Goal: Information Seeking & Learning: Check status

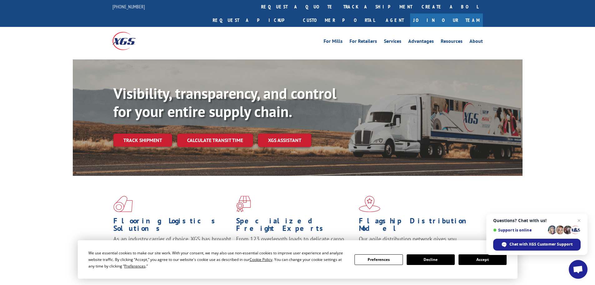
click at [459, 182] on div "Flooring Logistics Solutions As an industry carrier of choice, XGS has brought …" at bounding box center [298, 233] width 450 height 115
click at [579, 220] on span "Close chat" at bounding box center [580, 221] width 8 height 8
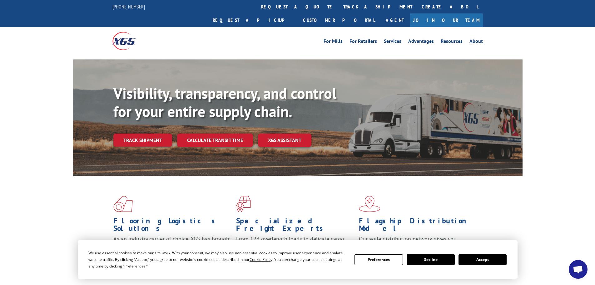
click at [452, 181] on div "Flooring Logistics Solutions As an industry carrier of choice, XGS has brought …" at bounding box center [298, 233] width 450 height 115
click at [62, 177] on div "Flooring Logistics Solutions As an industry carrier of choice, XGS has brought …" at bounding box center [297, 239] width 595 height 126
click at [491, 257] on button "Accept" at bounding box center [483, 259] width 48 height 11
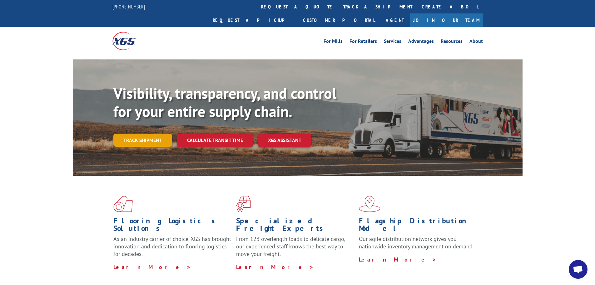
click at [139, 133] on link "Track shipment" at bounding box center [142, 139] width 59 height 13
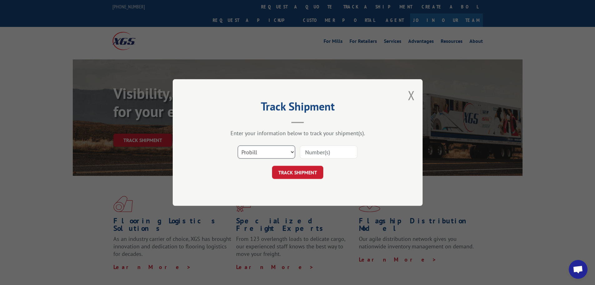
click at [293, 152] on select "Select category... Probill BOL PO" at bounding box center [266, 151] width 57 height 13
select select "bol"
click at [238, 145] on select "Select category... Probill BOL PO" at bounding box center [266, 151] width 57 height 13
click at [312, 151] on input at bounding box center [328, 151] width 57 height 13
paste input "5530590"
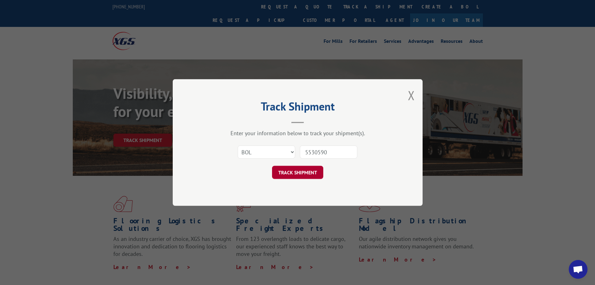
type input "5530590"
click at [294, 172] on button "TRACK SHIPMENT" at bounding box center [297, 172] width 51 height 13
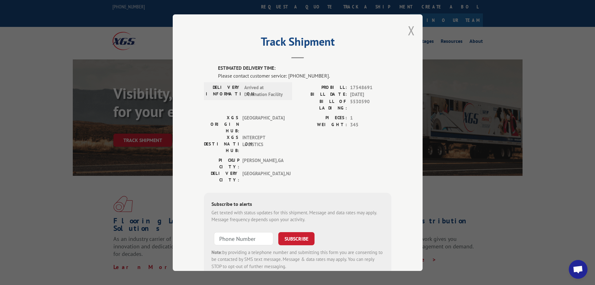
click at [408, 29] on button "Close modal" at bounding box center [411, 30] width 7 height 17
